Goal: Information Seeking & Learning: Learn about a topic

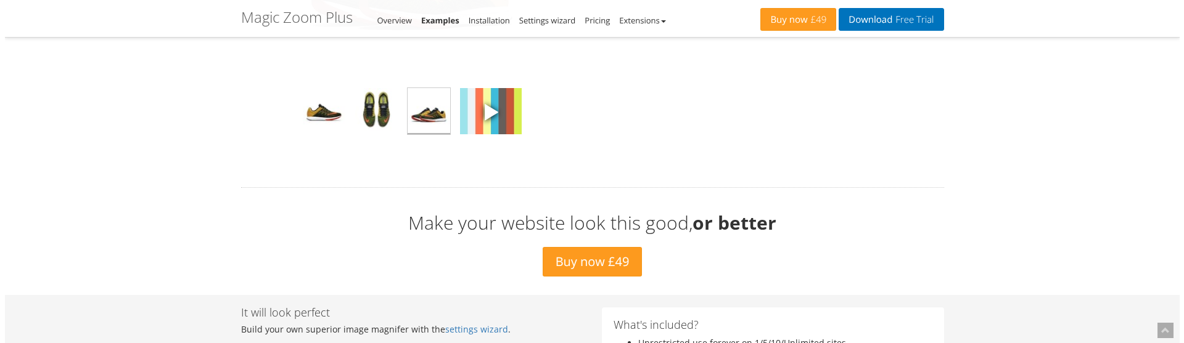
scroll to position [3823, 0]
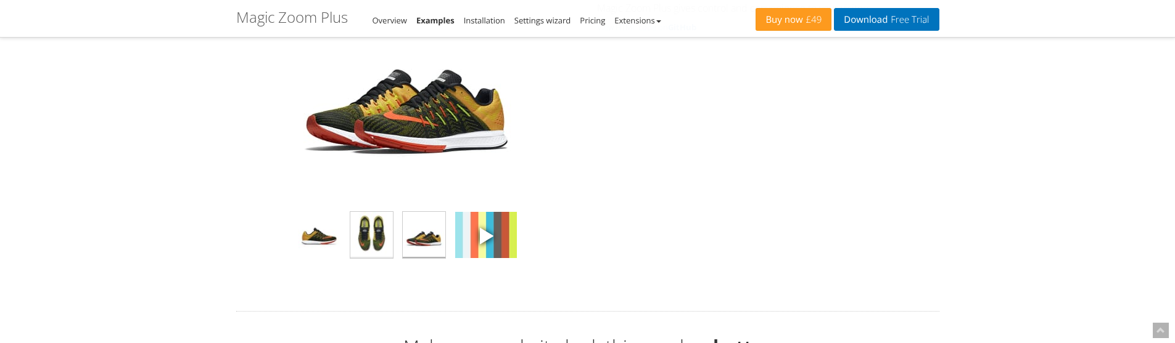
click at [368, 226] on img at bounding box center [371, 235] width 43 height 46
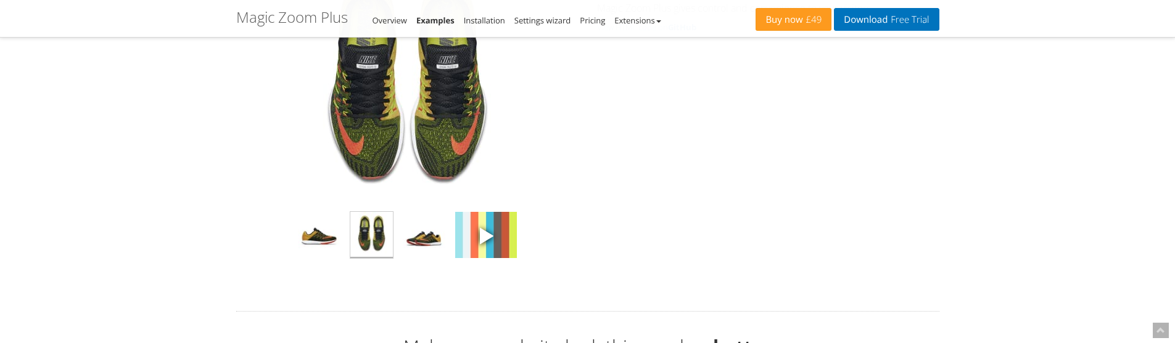
click at [437, 152] on img at bounding box center [407, 79] width 247 height 247
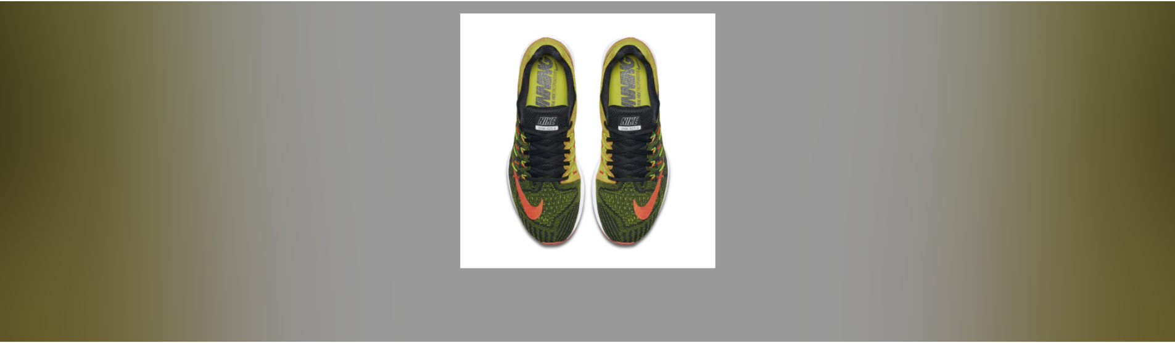
scroll to position [3828, 0]
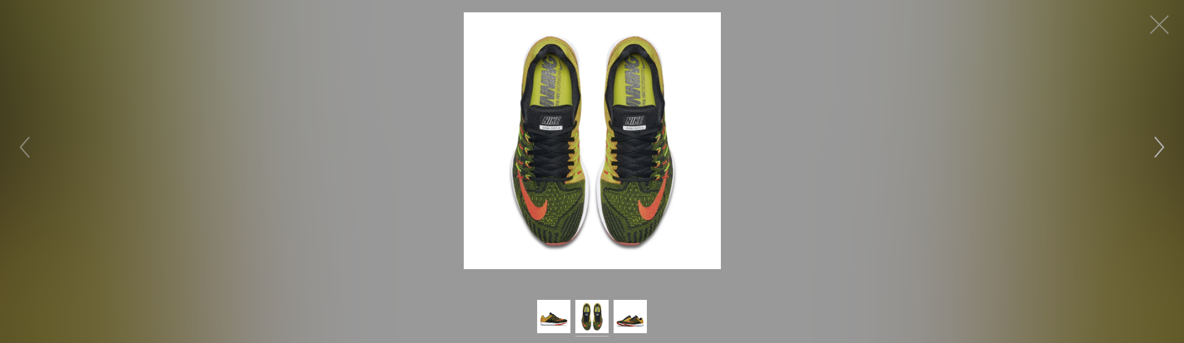
click at [1159, 136] on button "button" at bounding box center [1159, 147] width 37 height 37
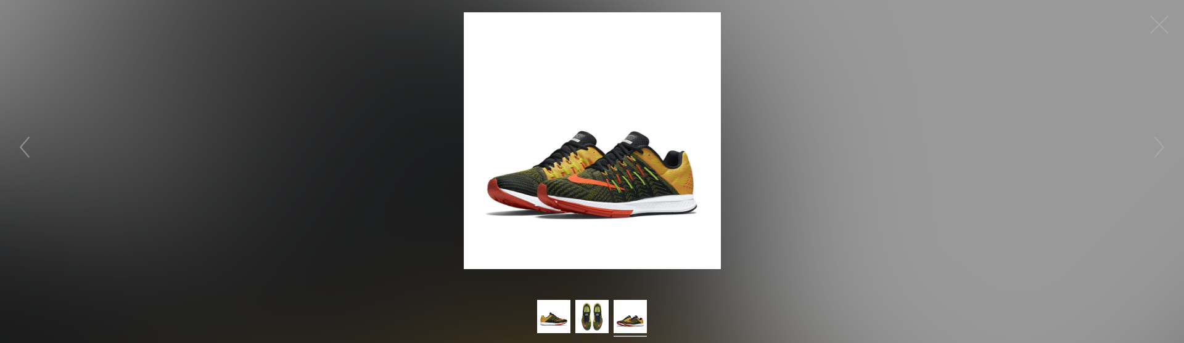
click at [690, 136] on img at bounding box center [592, 140] width 257 height 257
click at [1172, 17] on button "button" at bounding box center [1159, 24] width 37 height 37
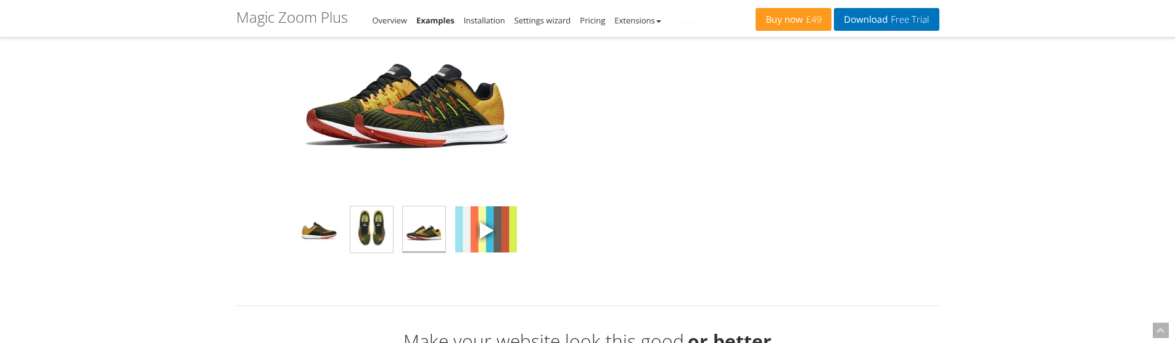
click at [422, 223] on img at bounding box center [424, 230] width 43 height 46
click at [384, 223] on img at bounding box center [371, 230] width 43 height 46
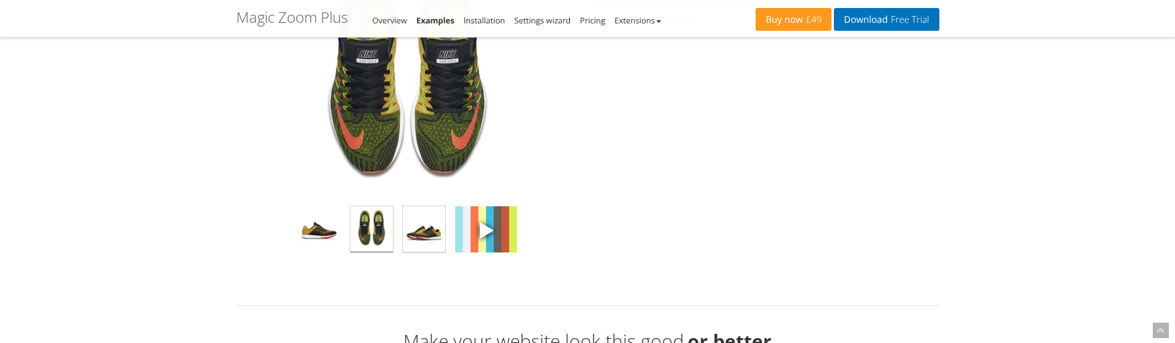
click at [414, 236] on img at bounding box center [424, 230] width 43 height 46
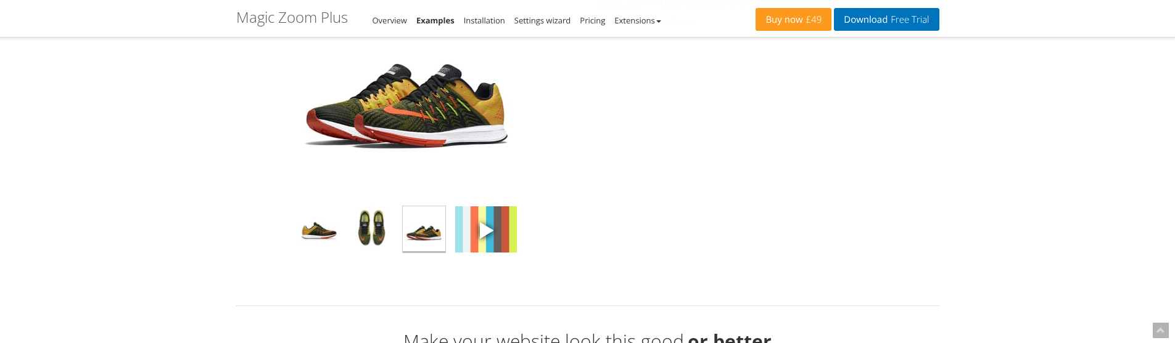
click at [450, 130] on img at bounding box center [407, 73] width 247 height 247
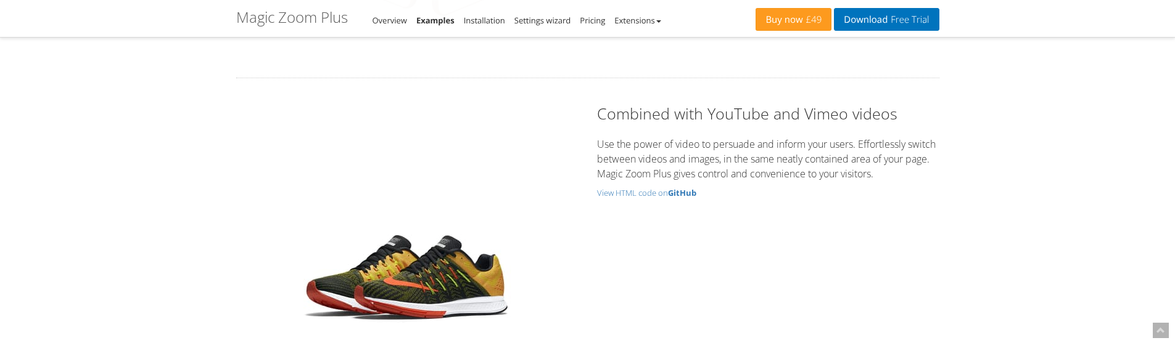
scroll to position [3705, 0]
